Goal: Transaction & Acquisition: Obtain resource

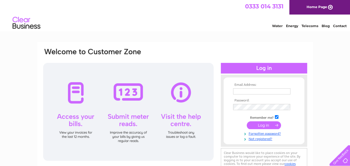
type input "yvonne.seddon@adiglobal.com"
click at [263, 124] on input "submit" at bounding box center [264, 125] width 34 height 8
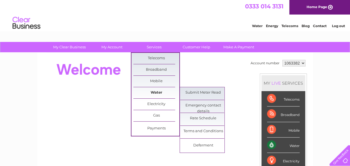
click at [158, 90] on link "Water" at bounding box center [157, 92] width 46 height 11
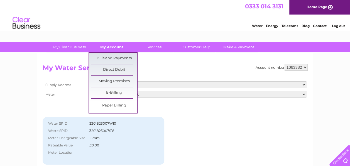
click at [113, 46] on link "My Account" at bounding box center [112, 47] width 46 height 10
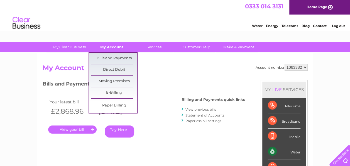
click at [114, 46] on link "My Account" at bounding box center [112, 47] width 46 height 10
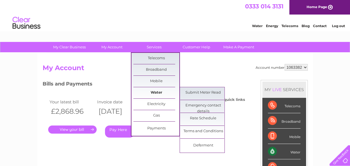
click at [160, 91] on link "Water" at bounding box center [157, 92] width 46 height 11
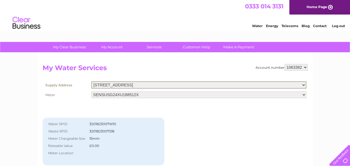
click at [303, 84] on select "Unit 10, Twickenham Road, Norwich, NR6 6NG Adi Gardiner, Woodside Road, Eastlei…" at bounding box center [198, 84] width 215 height 7
click at [304, 94] on select "SENSUSG24XU188512X" at bounding box center [198, 94] width 215 height 7
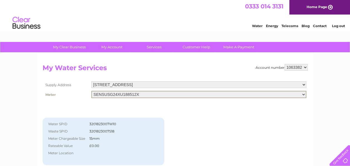
click at [304, 94] on select "SENSUSG24XU188512X" at bounding box center [198, 94] width 215 height 7
click at [303, 83] on select "Unit 10, Twickenham Road, Norwich, NR6 6NG Adi Gardiner, Woodside Road, Eastlei…" at bounding box center [198, 84] width 215 height 7
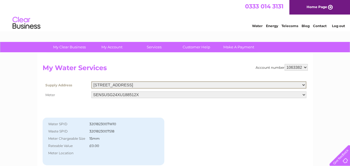
drag, startPoint x: 265, startPoint y: 143, endPoint x: 263, endPoint y: 137, distance: 5.9
click at [263, 141] on div "Account number 1063382 My Water Services Supply Address Unit 10, Twickenham Roa…" at bounding box center [175, 126] width 265 height 125
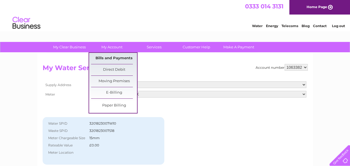
click at [112, 57] on link "Bills and Payments" at bounding box center [114, 58] width 46 height 11
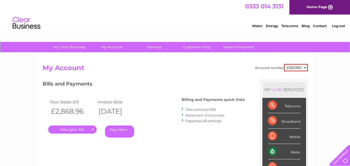
click at [72, 127] on link "." at bounding box center [72, 129] width 49 height 8
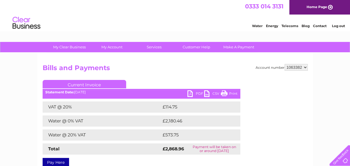
click at [190, 93] on link "PDF" at bounding box center [196, 94] width 17 height 8
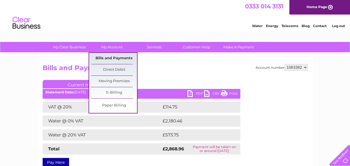
click at [110, 57] on link "Bills and Payments" at bounding box center [114, 58] width 46 height 11
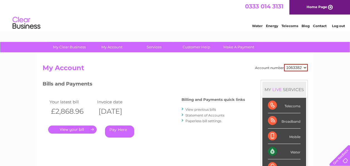
click at [203, 109] on link "View previous bills" at bounding box center [201, 109] width 31 height 4
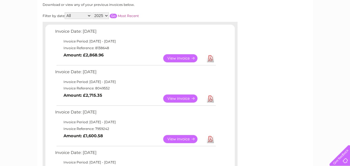
scroll to position [85, 0]
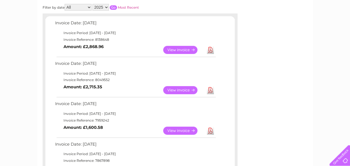
click at [183, 89] on link "View" at bounding box center [183, 90] width 41 height 8
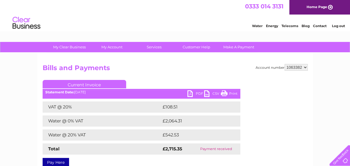
click at [190, 91] on link "PDF" at bounding box center [196, 94] width 17 height 8
click at [190, 94] on link "PDF" at bounding box center [196, 94] width 17 height 8
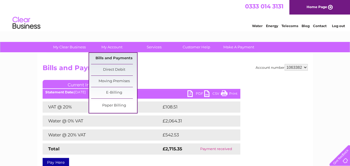
click at [113, 55] on link "Bills and Payments" at bounding box center [114, 58] width 46 height 11
click at [108, 57] on link "Bills and Payments" at bounding box center [114, 58] width 46 height 11
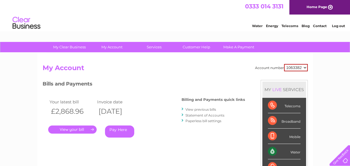
click at [197, 109] on link "View previous bills" at bounding box center [201, 109] width 31 height 4
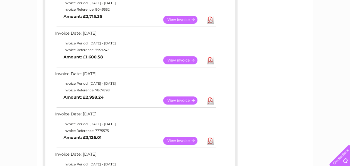
scroll to position [161, 0]
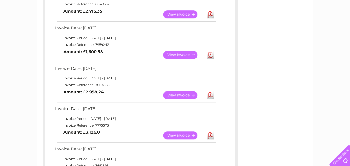
click at [210, 54] on link "Download" at bounding box center [210, 55] width 7 height 8
click at [210, 92] on link "Download" at bounding box center [210, 95] width 7 height 8
click at [210, 134] on link "Download" at bounding box center [210, 135] width 7 height 8
